Goal: Information Seeking & Learning: Learn about a topic

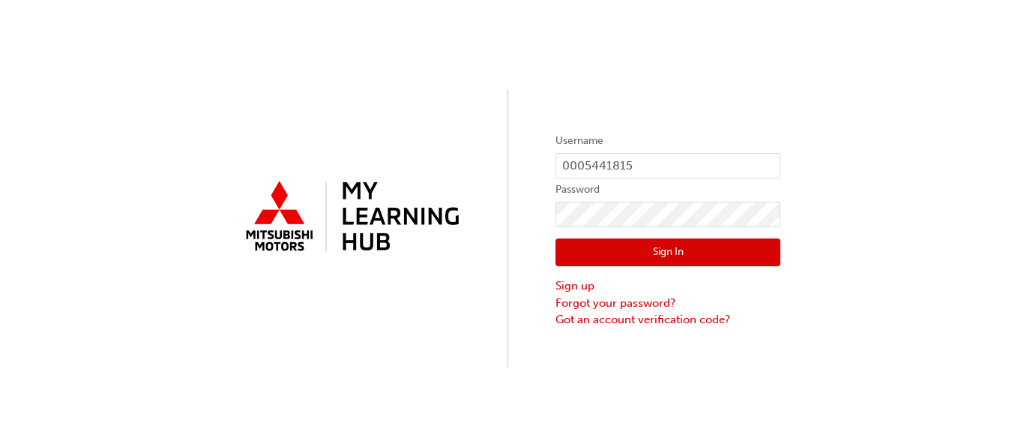
click at [669, 256] on button "Sign In" at bounding box center [667, 252] width 225 height 28
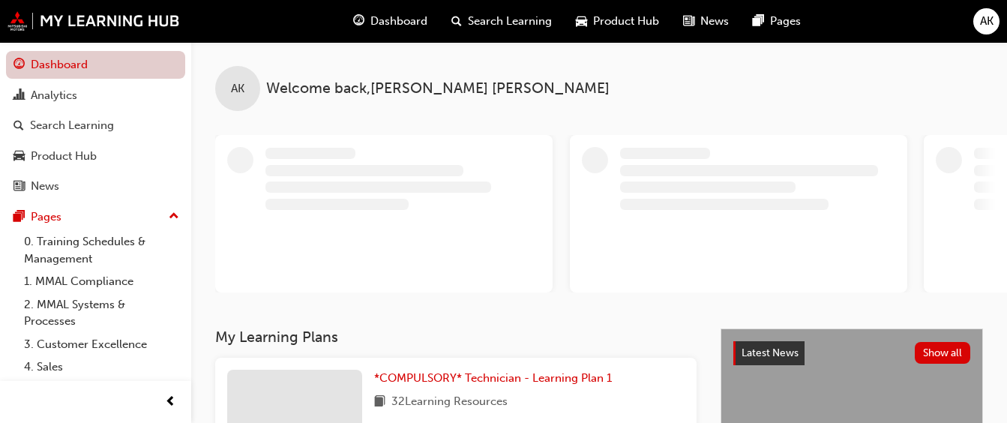
click at [81, 64] on link "Dashboard" at bounding box center [95, 65] width 179 height 28
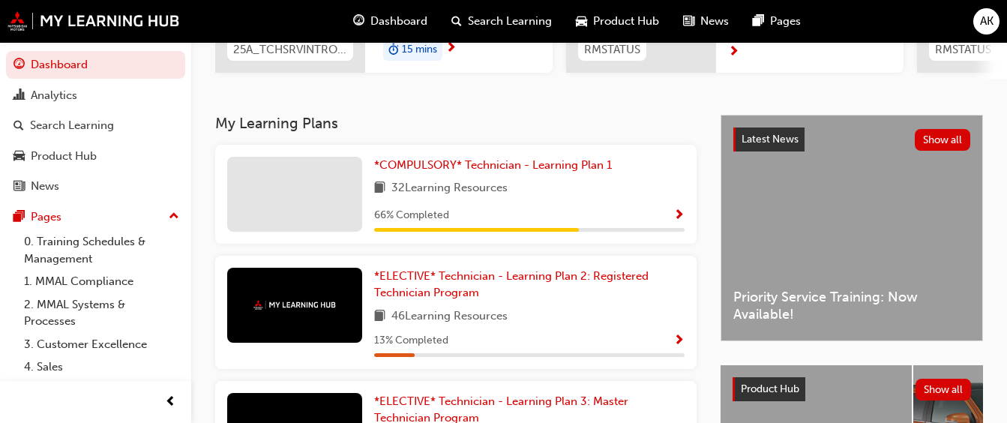
scroll to position [375, 0]
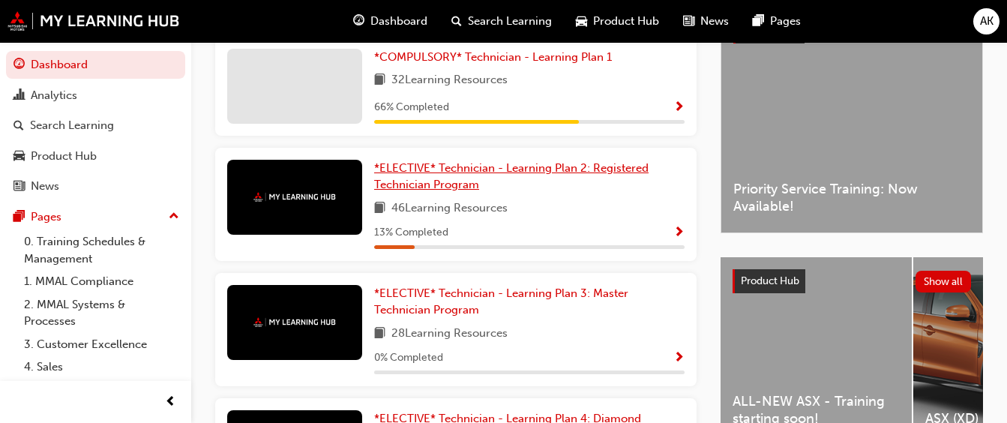
click at [496, 186] on link "*ELECTIVE* Technician - Learning Plan 2: Registered Technician Program" at bounding box center [529, 177] width 310 height 34
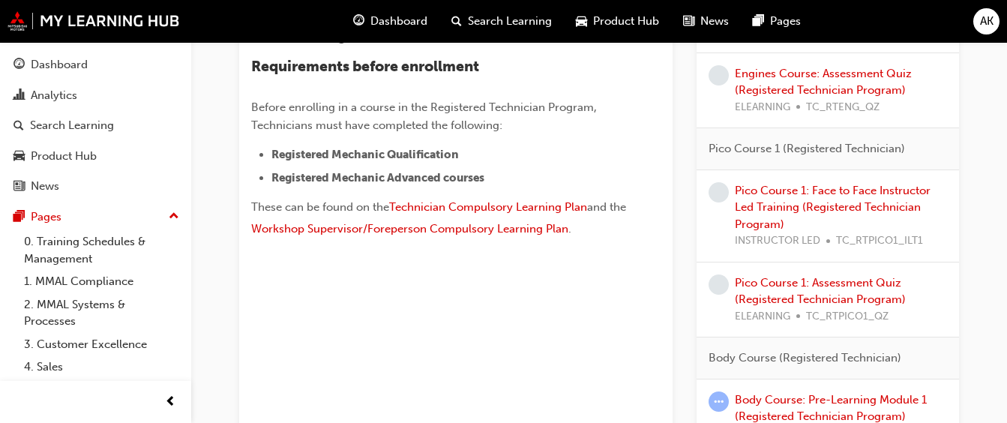
scroll to position [525, 0]
click at [828, 292] on link "Pico Course 1: Assessment Quiz (Registered Technician Program)" at bounding box center [820, 290] width 171 height 31
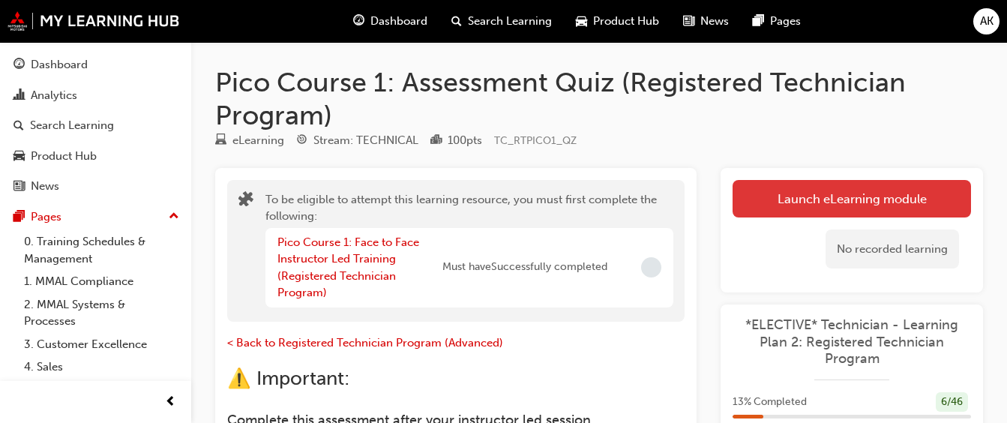
click at [825, 202] on button "Launch eLearning module" at bounding box center [851, 198] width 238 height 37
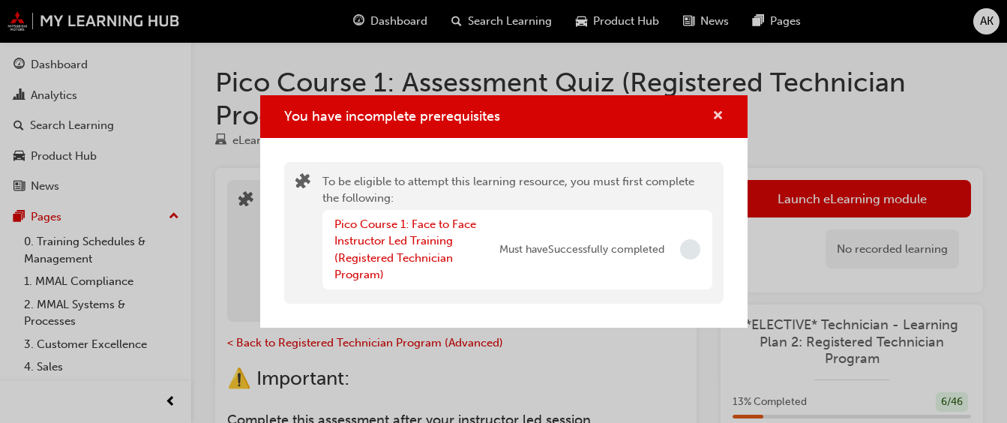
click at [715, 115] on span "cross-icon" at bounding box center [717, 116] width 11 height 13
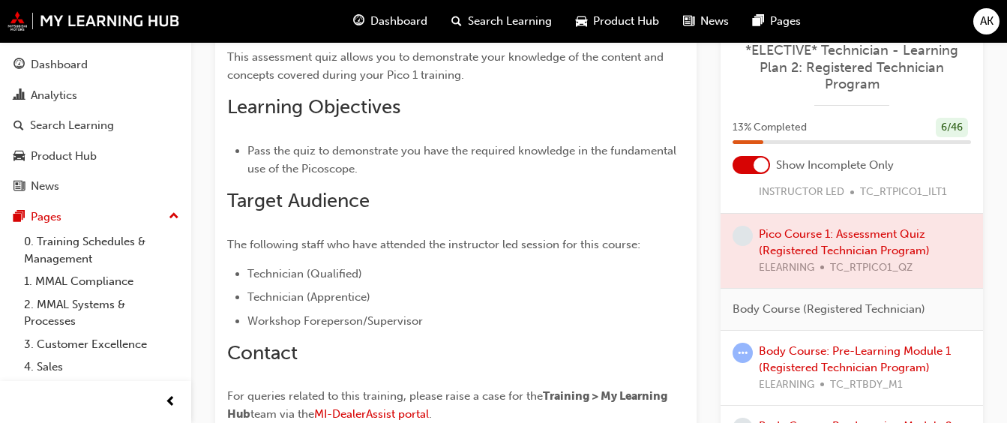
scroll to position [600, 0]
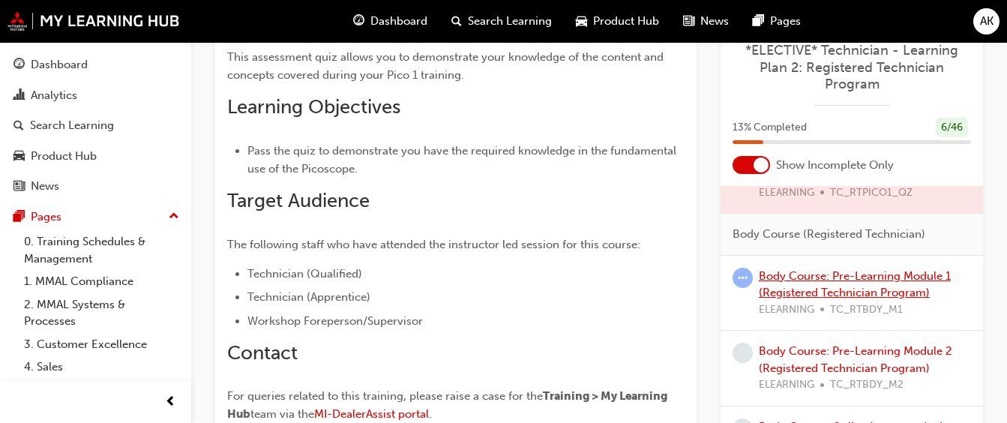
click at [864, 279] on link "Body Course: Pre-Learning Module 1 (Registered Technician Program)" at bounding box center [855, 284] width 192 height 31
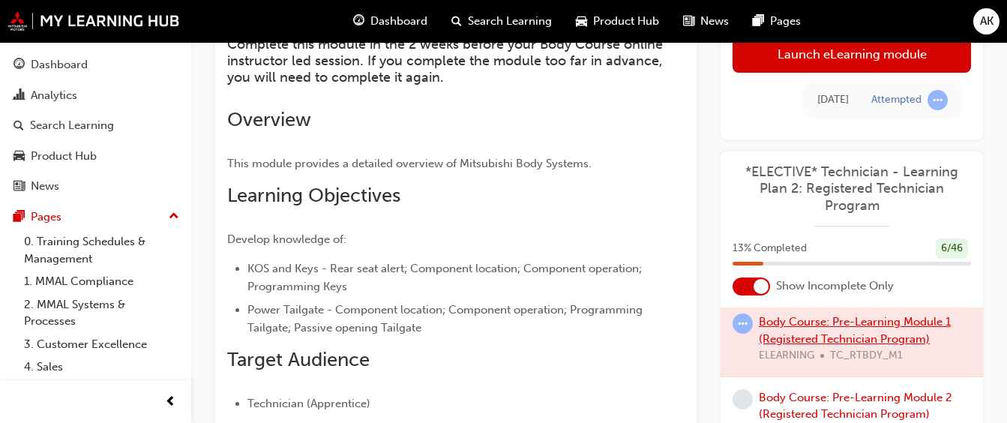
scroll to position [233, 0]
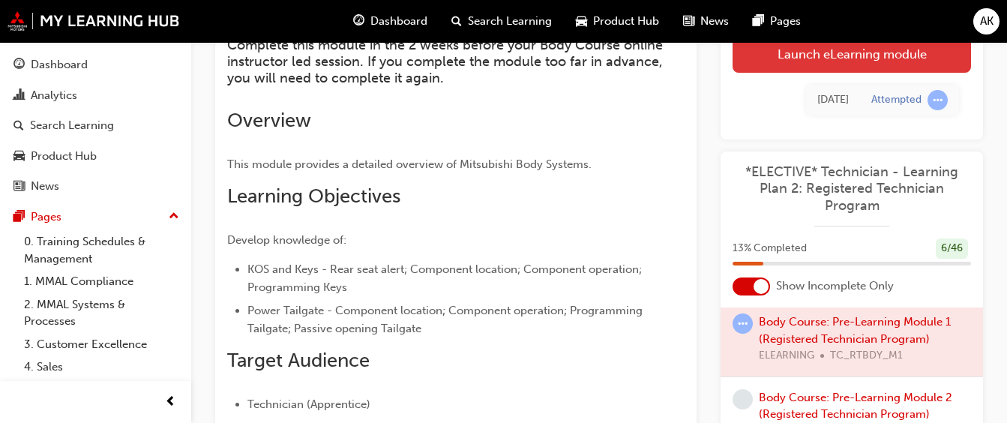
click at [825, 55] on link "Launch eLearning module" at bounding box center [851, 52] width 238 height 37
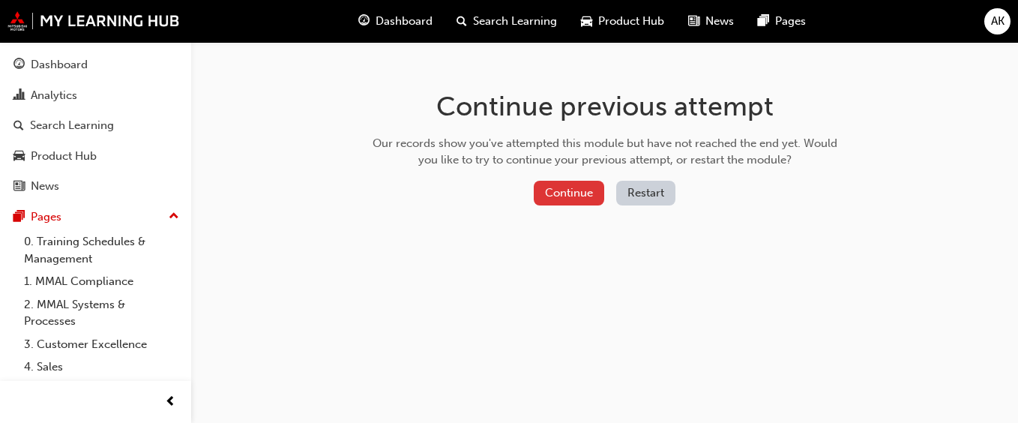
click at [561, 193] on button "Continue" at bounding box center [569, 193] width 70 height 25
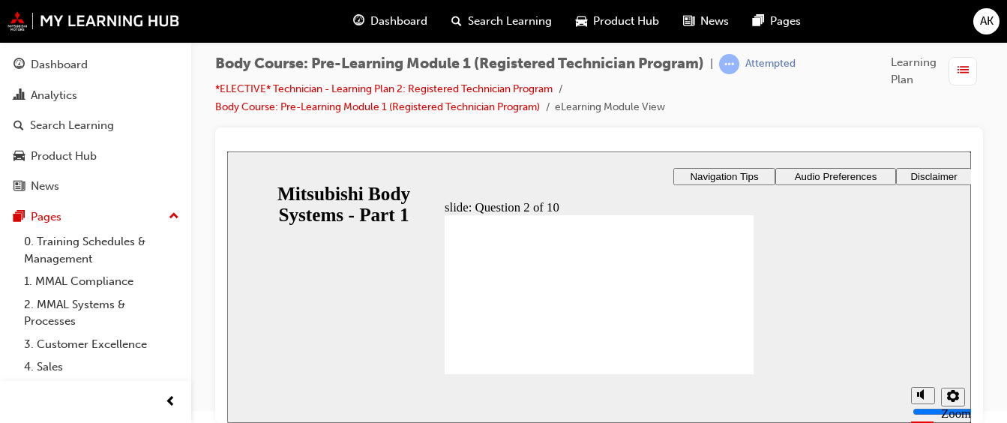
click at [948, 400] on icon "settings" at bounding box center [953, 396] width 12 height 12
drag, startPoint x: 938, startPoint y: 304, endPoint x: 956, endPoint y: 304, distance: 17.2
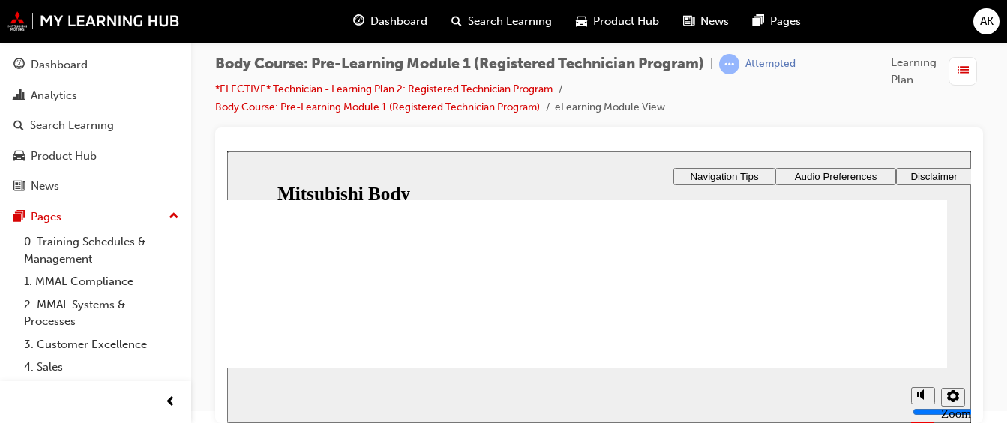
scroll to position [75, 0]
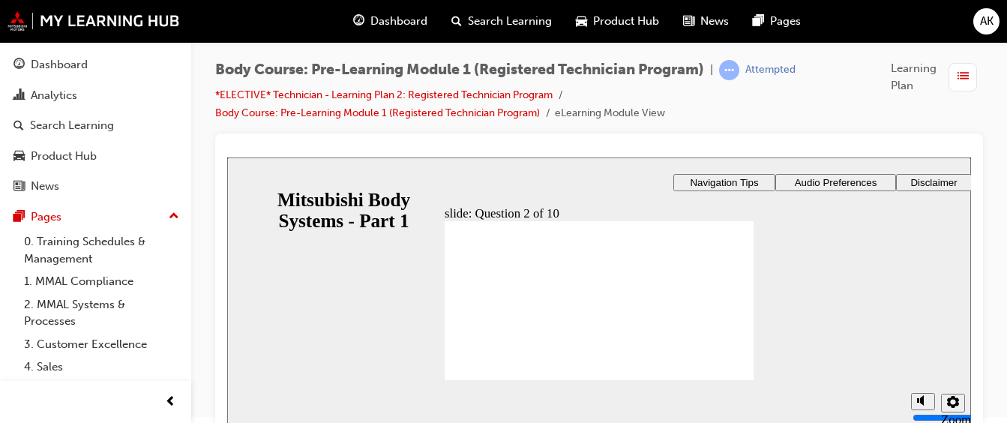
scroll to position [12, 0]
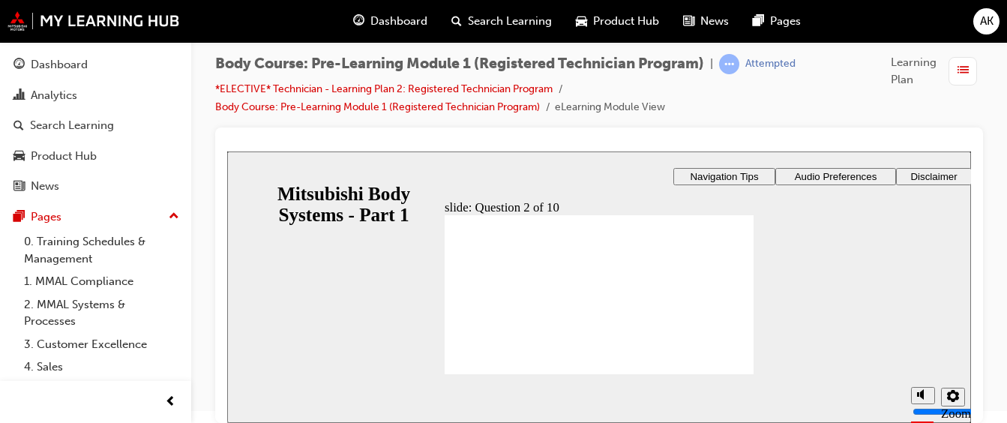
checkbox input "true"
drag, startPoint x: 965, startPoint y: 157, endPoint x: 988, endPoint y: 124, distance: 39.9
click at [971, 151] on html "slide: Question 2 of 10 Rectangle 1 Rectangle 3 Question 2 of 10 What are the p…" at bounding box center [599, 286] width 744 height 271
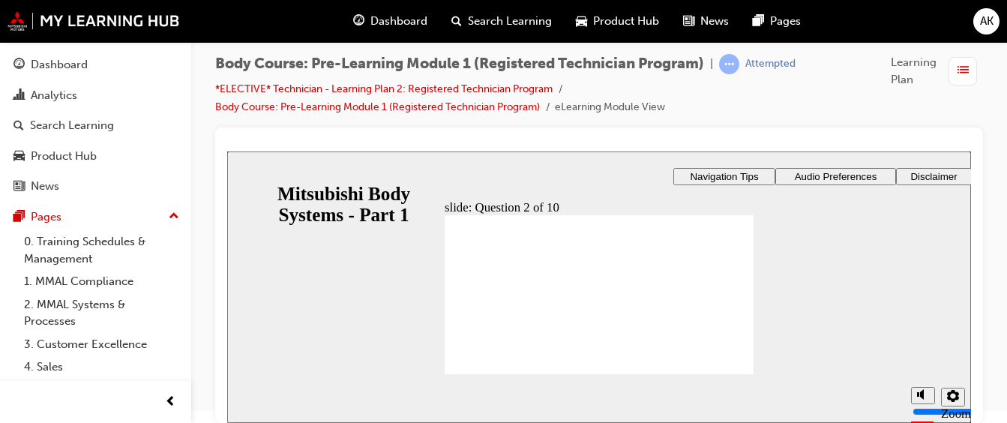
drag, startPoint x: 240, startPoint y: 153, endPoint x: 193, endPoint y: 133, distance: 50.7
click at [227, 151] on html "slide: Question 2 of 10 Rectangle 1 Rectangle 3 Question 2 of 10 What are the p…" at bounding box center [599, 286] width 744 height 271
click at [953, 397] on icon "settings" at bounding box center [953, 396] width 12 height 12
drag, startPoint x: 935, startPoint y: 328, endPoint x: 959, endPoint y: 328, distance: 24.7
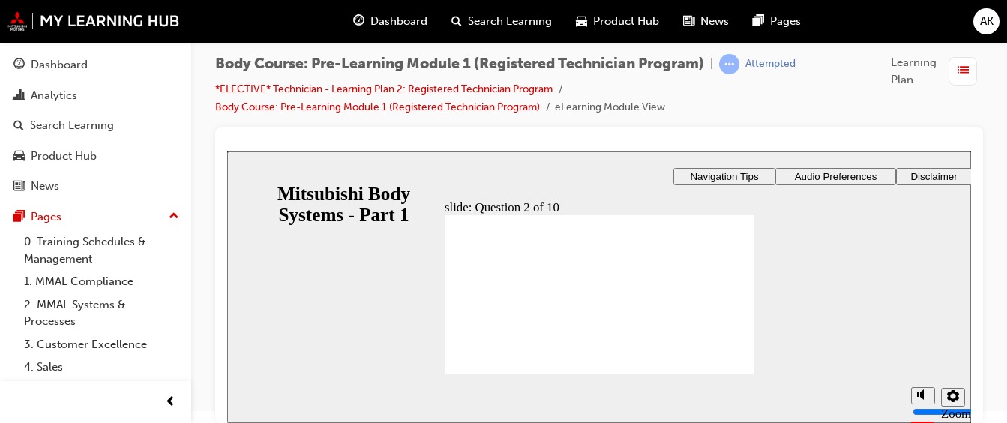
drag, startPoint x: 942, startPoint y: 334, endPoint x: 961, endPoint y: 332, distance: 18.9
drag, startPoint x: 938, startPoint y: 329, endPoint x: 1210, endPoint y: 480, distance: 311.4
click at [971, 329] on html "slide: Question 2 of 10 Rectangle 1 Rectangle 3 Question 2 of 10 What are the p…" at bounding box center [599, 286] width 744 height 271
drag, startPoint x: 936, startPoint y: 331, endPoint x: 955, endPoint y: 331, distance: 18.7
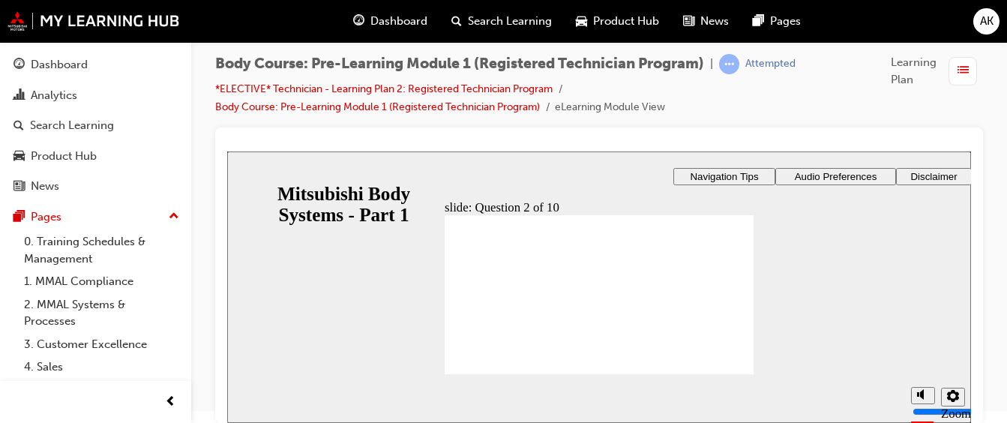
drag, startPoint x: 931, startPoint y: 326, endPoint x: 968, endPoint y: 328, distance: 37.5
click at [971, 328] on html "slide: Question 2 of 10 Rectangle 1 Rectangle 3 Question 2 of 10 What are the p…" at bounding box center [599, 286] width 744 height 271
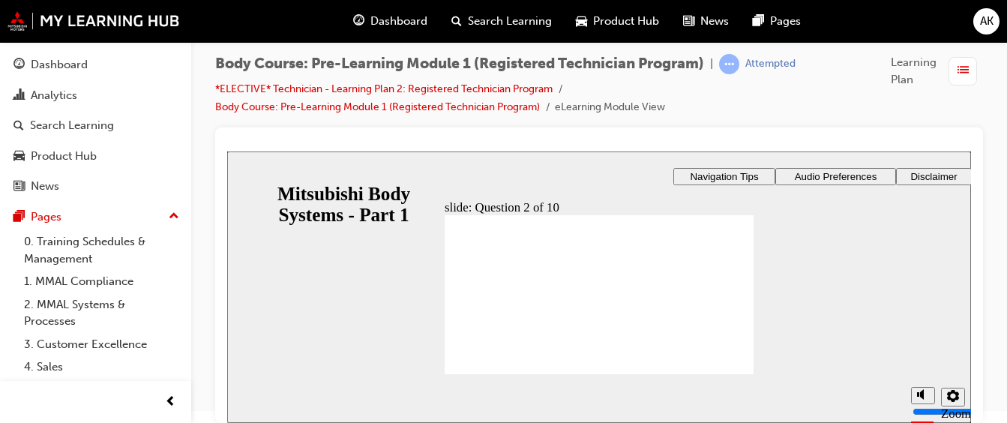
drag, startPoint x: 941, startPoint y: 303, endPoint x: 952, endPoint y: 302, distance: 11.3
drag, startPoint x: 938, startPoint y: 331, endPoint x: 949, endPoint y: 331, distance: 10.5
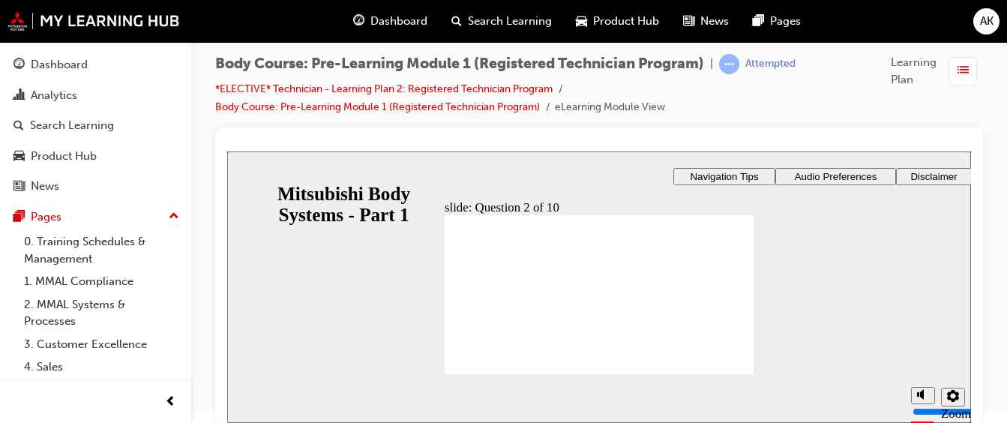
click at [953, 395] on icon "settings" at bounding box center [953, 396] width 12 height 12
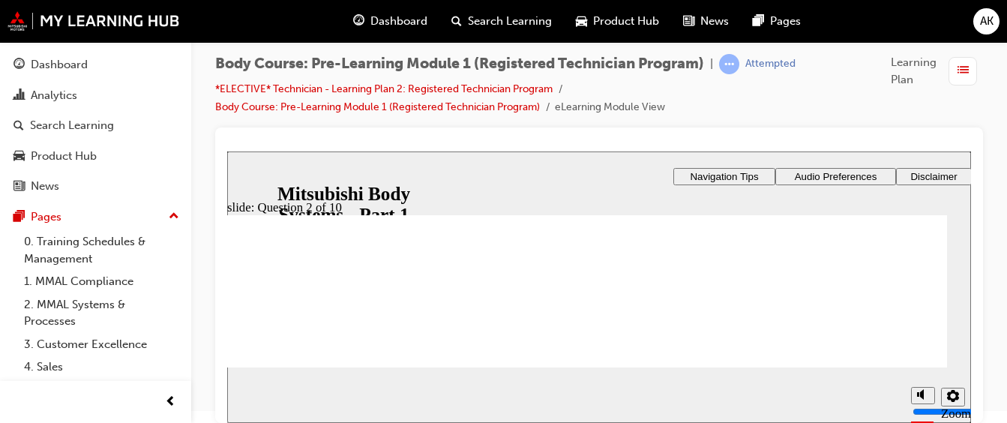
click at [950, 396] on icon "settings" at bounding box center [953, 396] width 12 height 12
drag, startPoint x: 943, startPoint y: 303, endPoint x: 931, endPoint y: 313, distance: 15.5
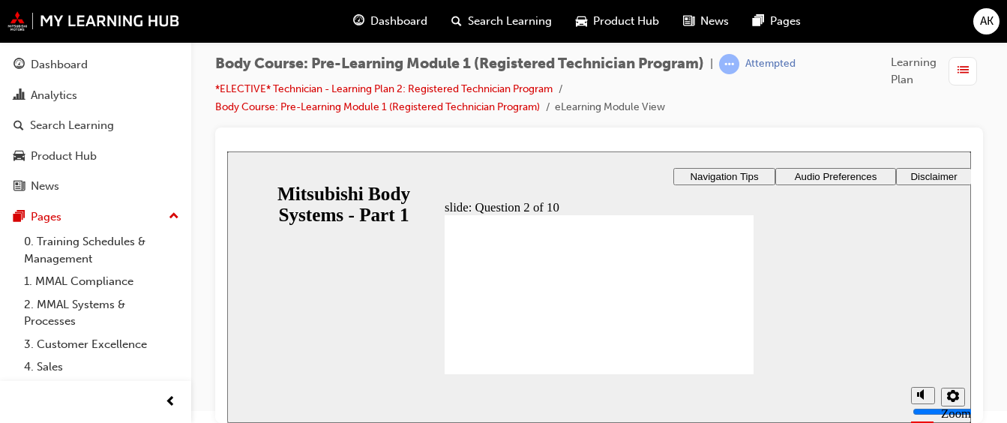
drag, startPoint x: 937, startPoint y: 353, endPoint x: 950, endPoint y: 353, distance: 12.7
drag, startPoint x: 943, startPoint y: 352, endPoint x: 923, endPoint y: 357, distance: 20.0
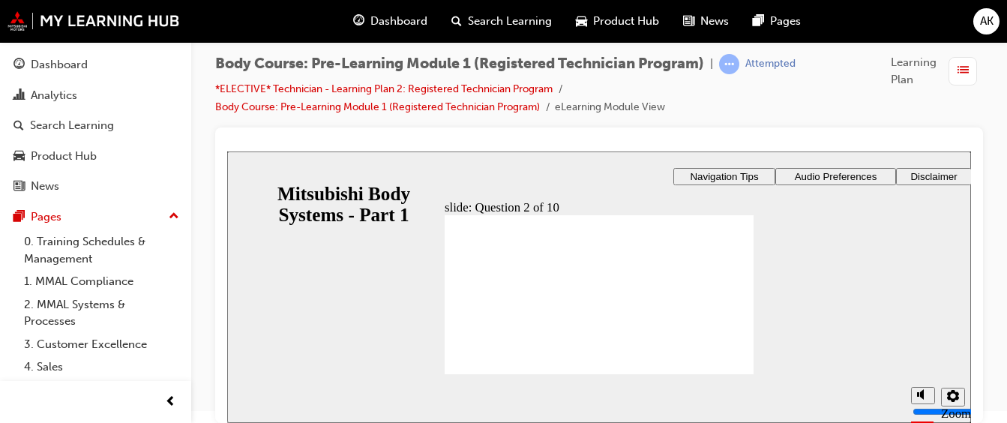
click at [229, 151] on html "slide: Question 2 of 10 Rectangle 1 Rectangle 3 Question 2 of 10 What are the p…" at bounding box center [599, 286] width 744 height 271
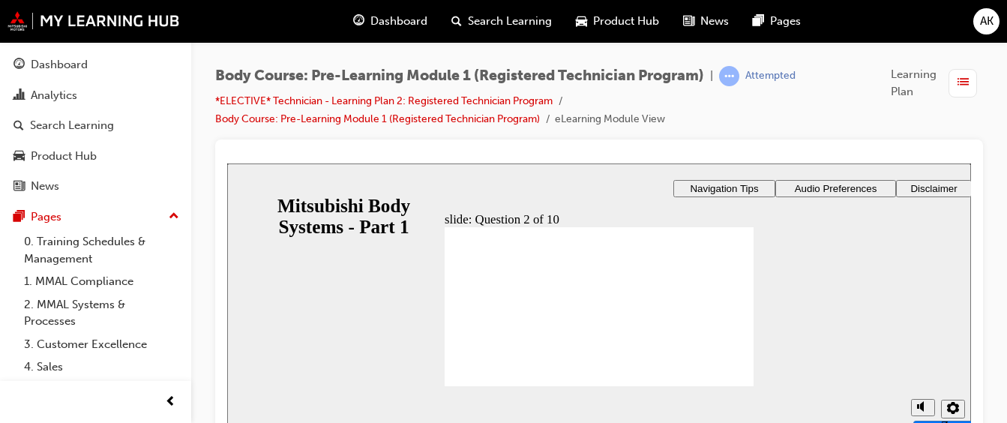
scroll to position [12, 0]
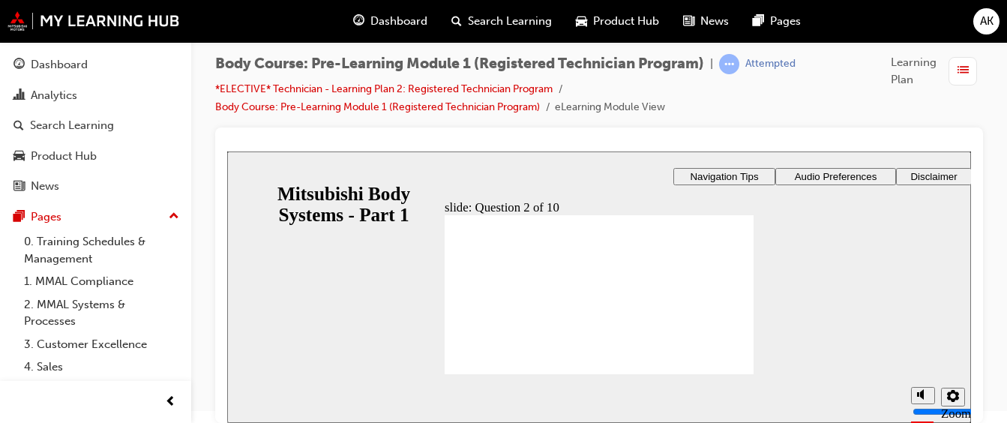
drag, startPoint x: 718, startPoint y: 368, endPoint x: 726, endPoint y: 368, distance: 8.2
click at [114, 61] on div "Dashboard" at bounding box center [95, 64] width 164 height 19
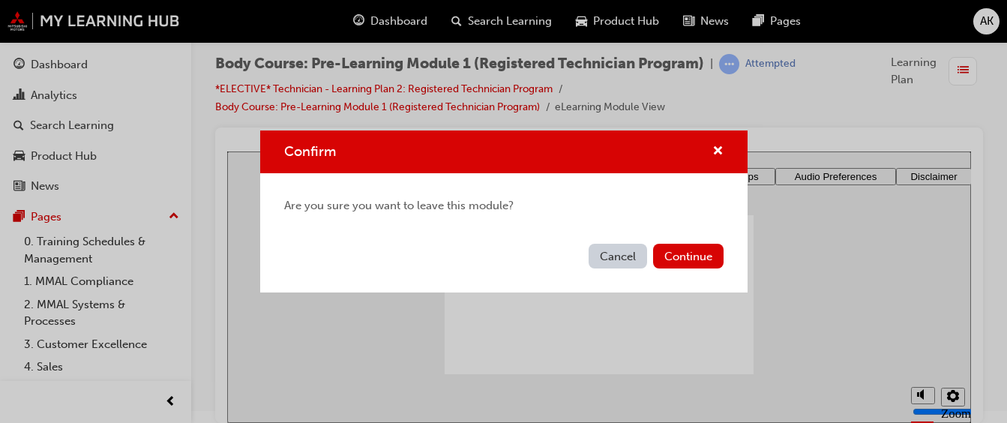
click at [607, 250] on button "Cancel" at bounding box center [617, 256] width 58 height 25
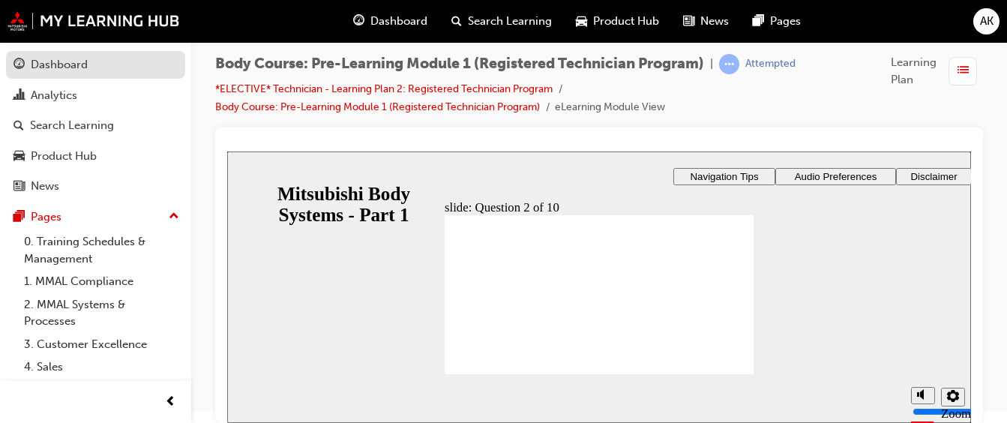
click at [109, 66] on div "Dashboard" at bounding box center [95, 64] width 164 height 19
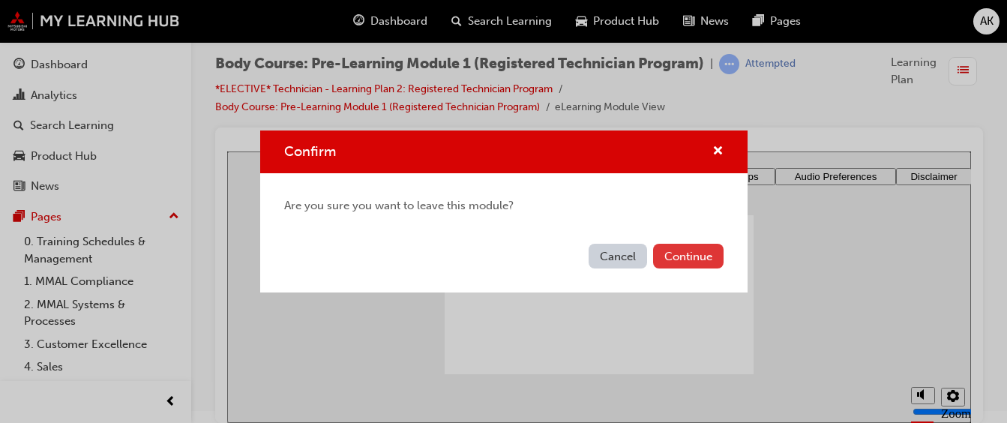
click at [693, 261] on button "Continue" at bounding box center [688, 256] width 70 height 25
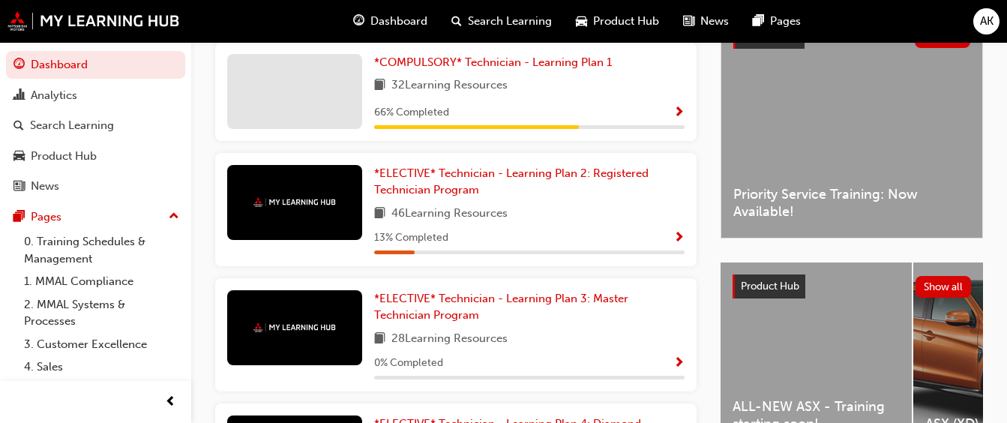
scroll to position [375, 0]
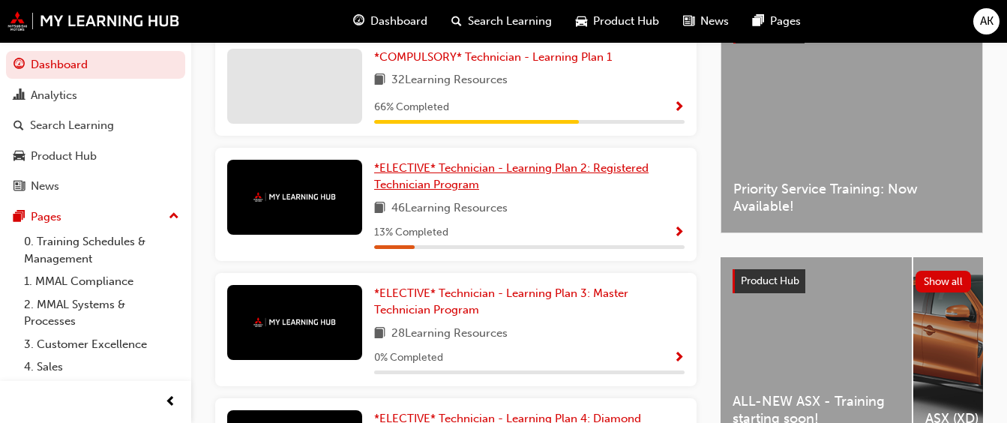
click at [487, 180] on span "*ELECTIVE* Technician - Learning Plan 2: Registered Technician Program" at bounding box center [511, 176] width 274 height 31
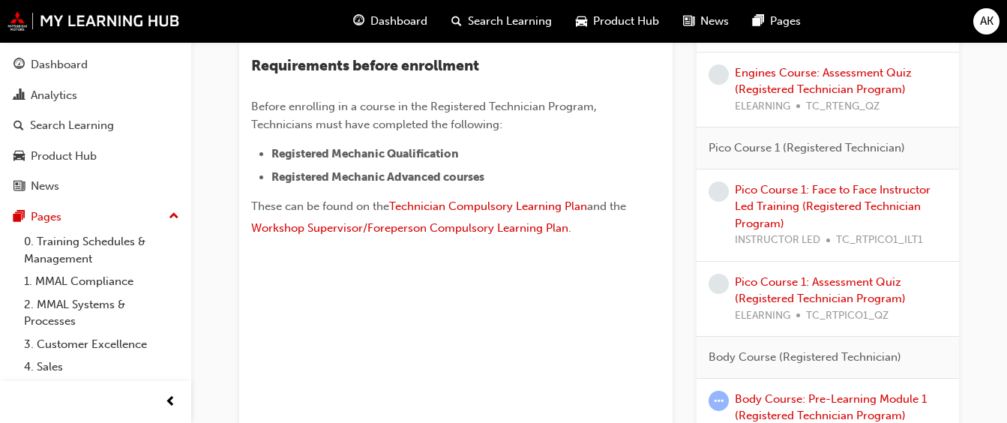
scroll to position [675, 0]
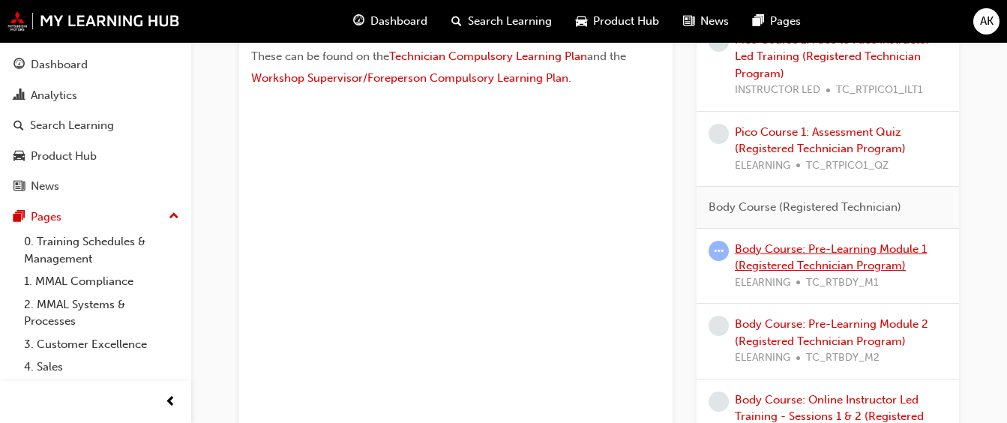
click at [845, 254] on link "Body Course: Pre-Learning Module 1 (Registered Technician Program)" at bounding box center [831, 257] width 192 height 31
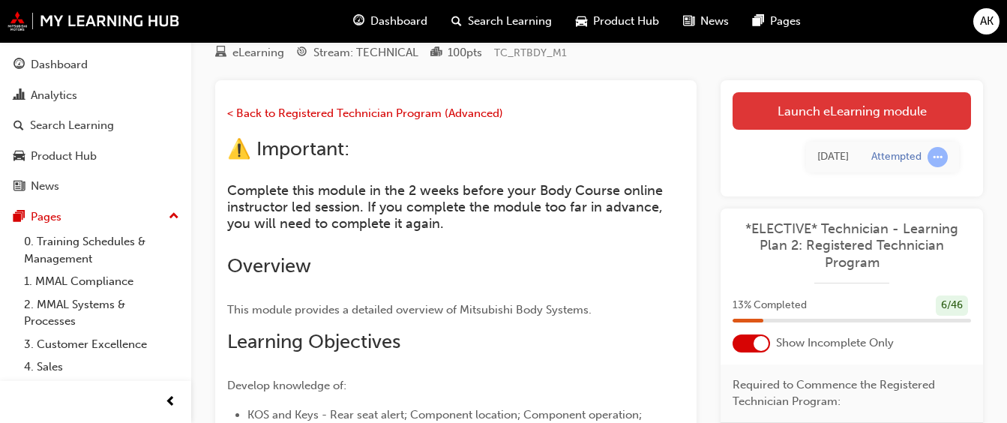
scroll to position [63, 0]
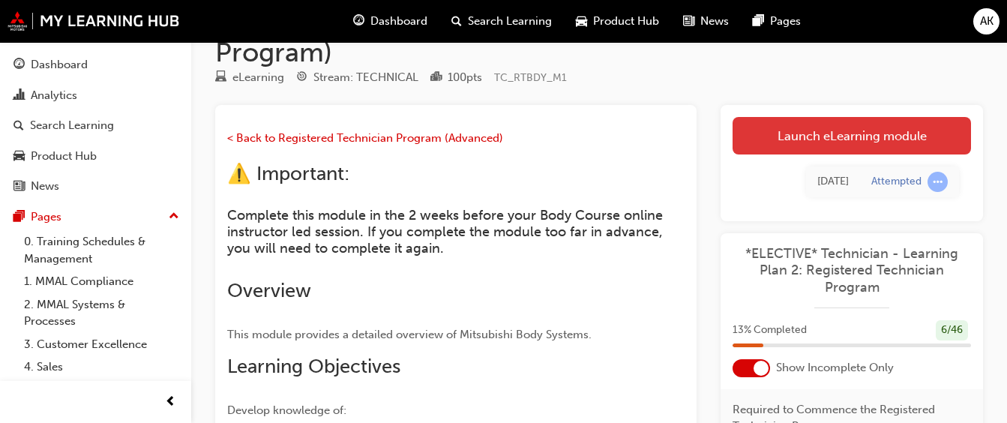
click at [854, 133] on link "Launch eLearning module" at bounding box center [851, 135] width 238 height 37
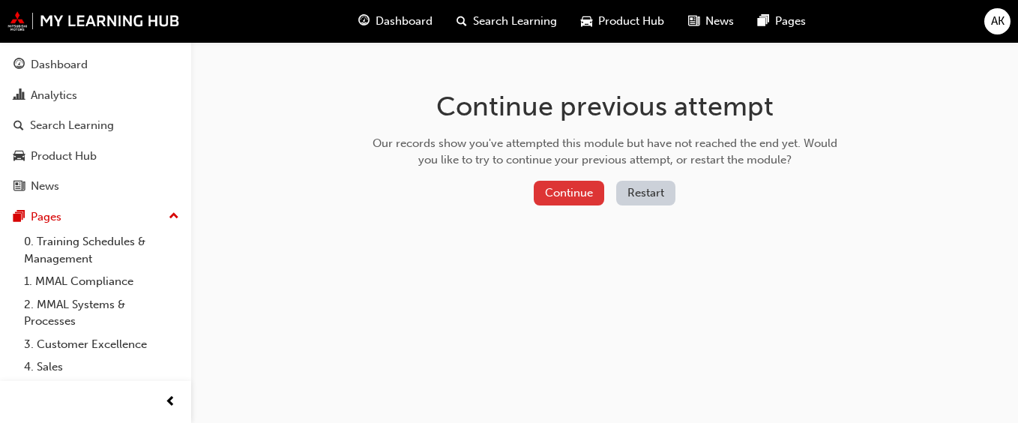
click at [570, 189] on button "Continue" at bounding box center [569, 193] width 70 height 25
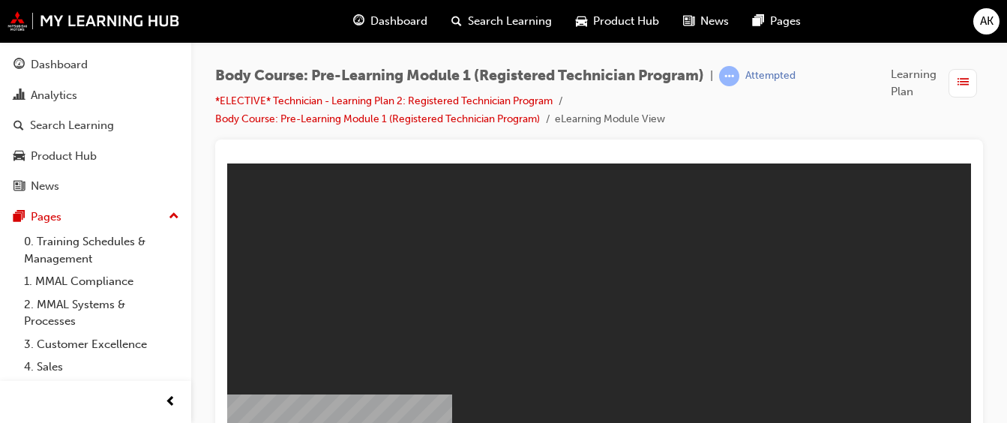
scroll to position [12, 0]
